Goal: Information Seeking & Learning: Learn about a topic

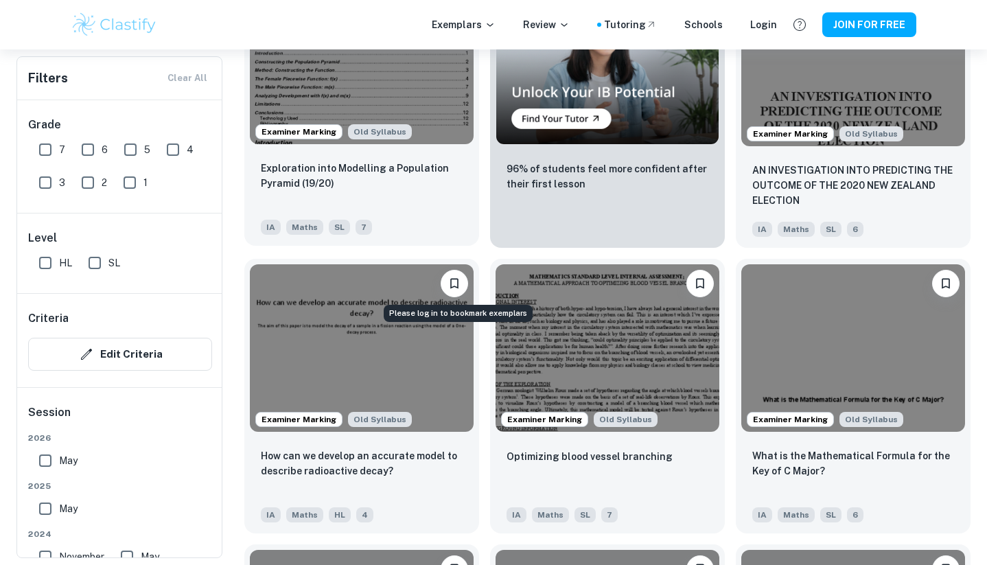
scroll to position [2518, 0]
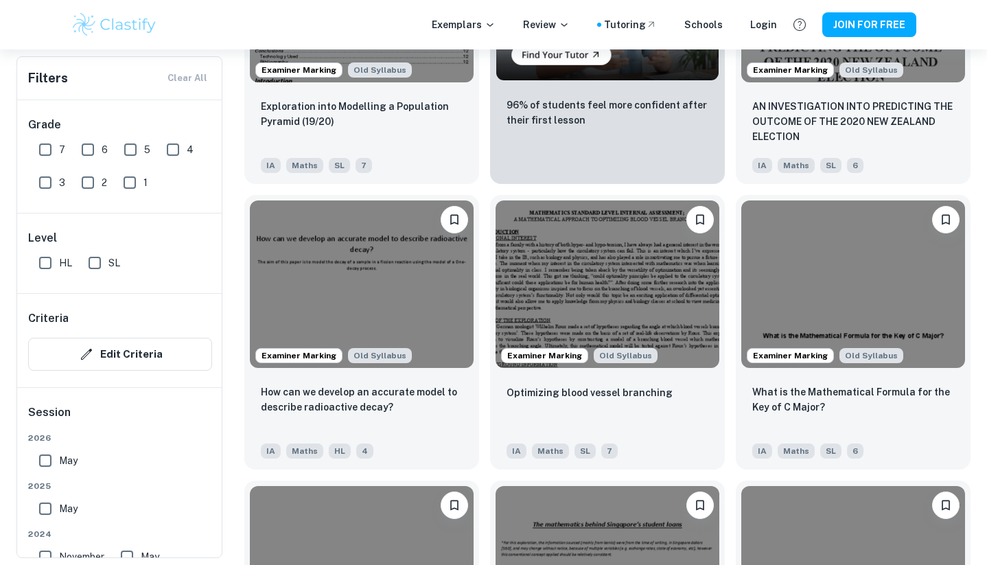
scroll to position [2587, 0]
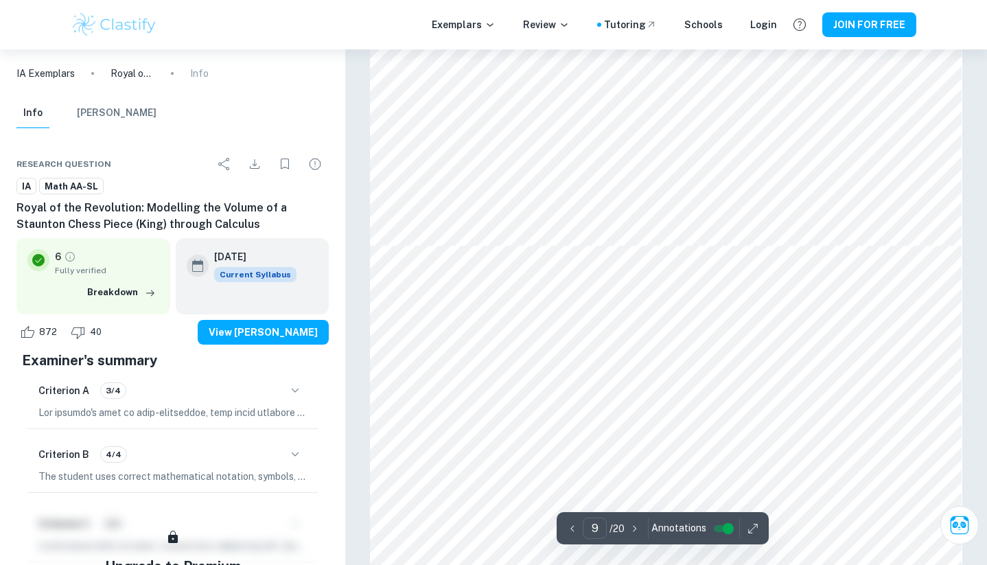
scroll to position [6967, 0]
type input "9"
